Goal: Contribute content

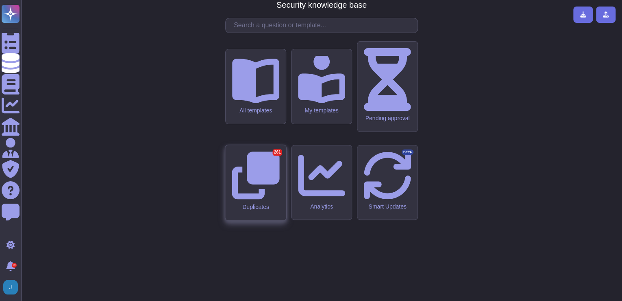
click at [261, 183] on icon at bounding box center [256, 175] width 48 height 48
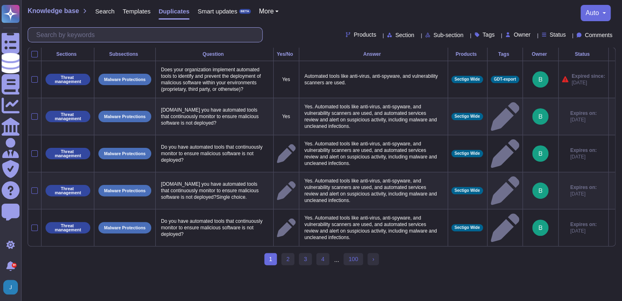
click at [113, 33] on input "text" at bounding box center [147, 35] width 230 height 14
click at [210, 11] on span "Smart updates" at bounding box center [218, 11] width 40 height 6
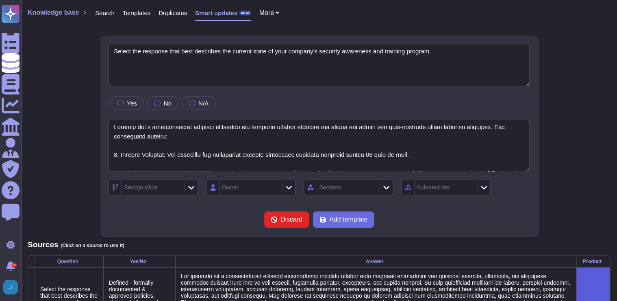
type textarea "Select the response that best describes the current state of your company's sec…"
type textarea "Sectigo has a comprehensive security awareness and training program designed to…"
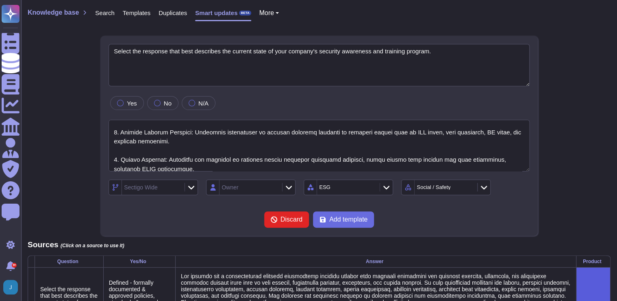
scroll to position [20, 0]
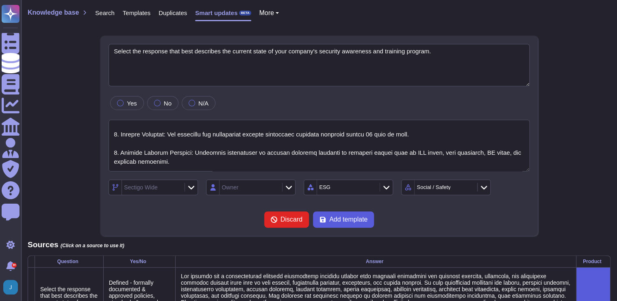
click at [353, 218] on span "Add template" at bounding box center [348, 219] width 38 height 7
type textarea "P.2.5 Is client scoped data collected, transmitted, processed, disclosed, or re…"
type textarea "Client scoped data may be collected, accessed, transmitted, processed, or retai…"
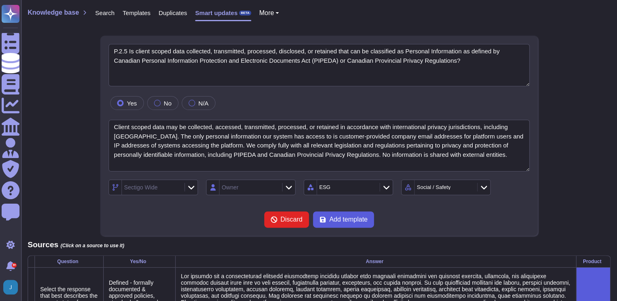
scroll to position [0, 0]
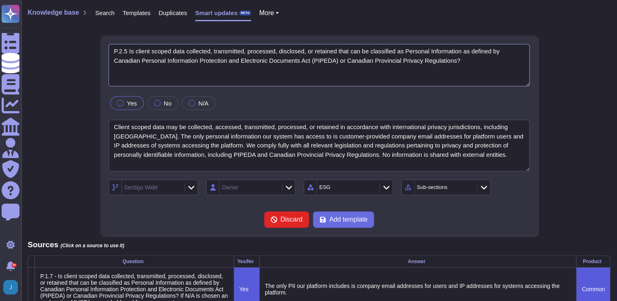
drag, startPoint x: 128, startPoint y: 50, endPoint x: 95, endPoint y: 51, distance: 32.5
click at [95, 51] on div "P.2.5 Is client scoped data collected, transmitted, processed, disclosed, or re…" at bounding box center [319, 289] width 583 height 506
type textarea "Is client scoped data collected, transmitted, processed, disclosed, or retained…"
